Goal: Find specific page/section

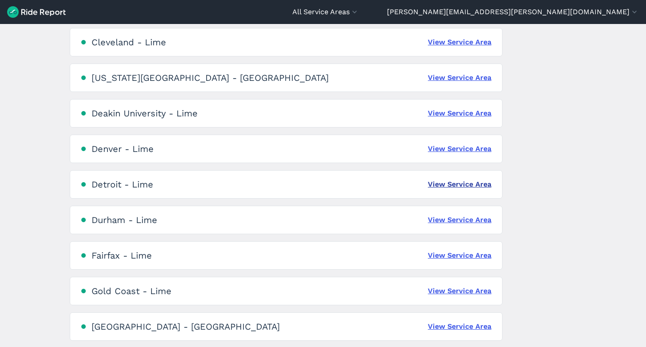
scroll to position [553, 0]
click at [467, 151] on link "View Service Area" at bounding box center [460, 148] width 64 height 11
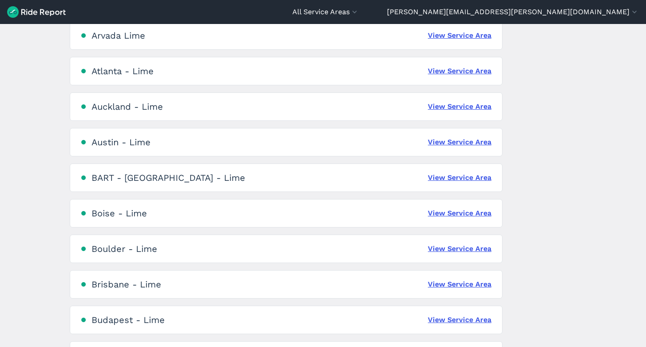
scroll to position [169, 0]
click at [450, 285] on link "View Service Area" at bounding box center [460, 284] width 64 height 11
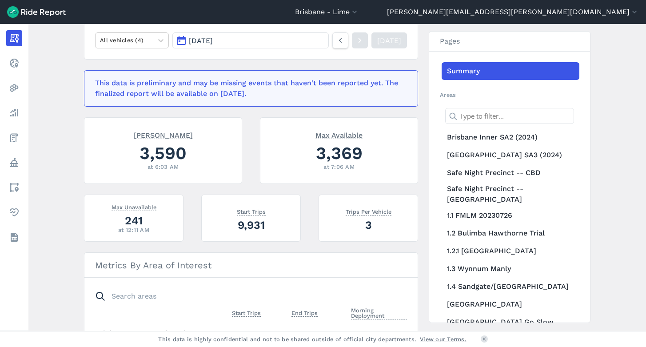
scroll to position [165, 0]
